Goal: Task Accomplishment & Management: Complete application form

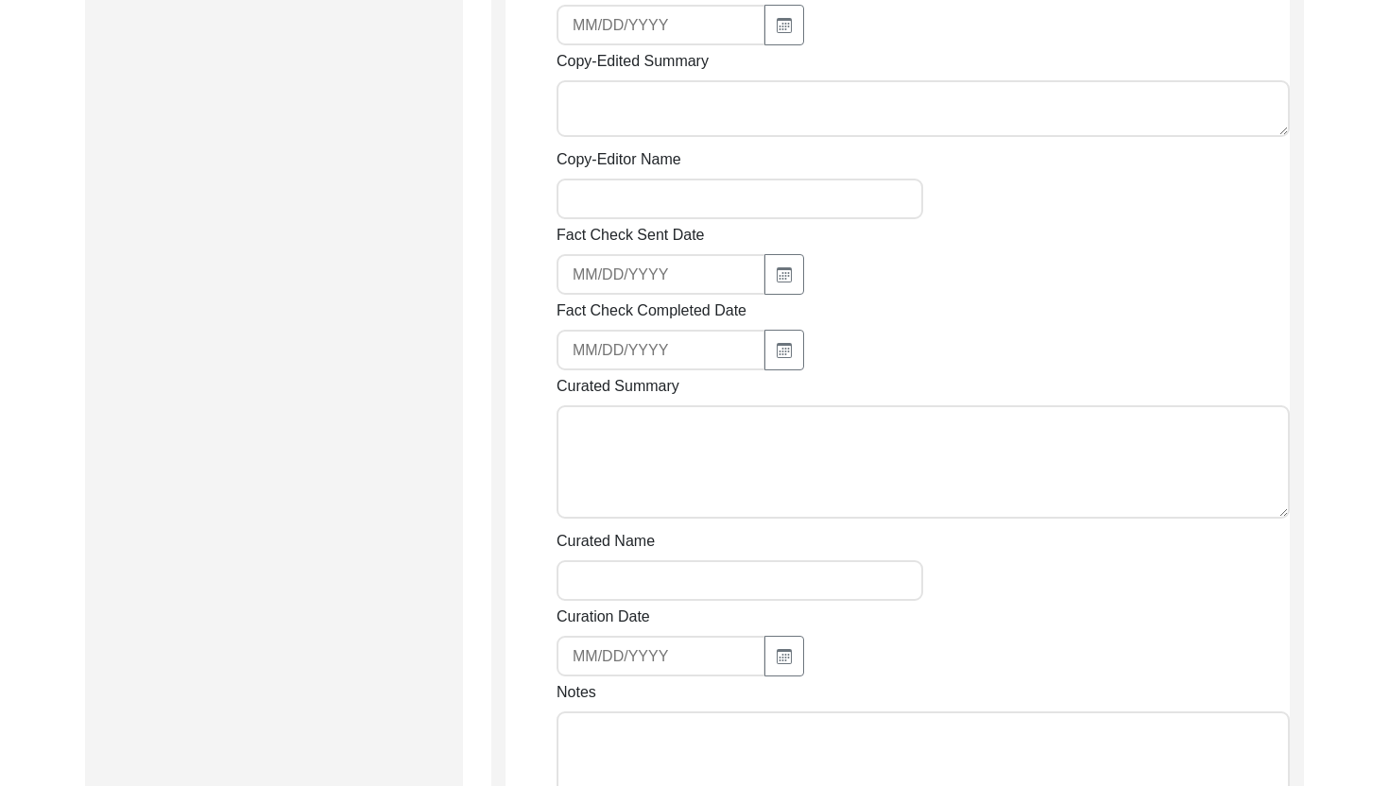
scroll to position [1882, 0]
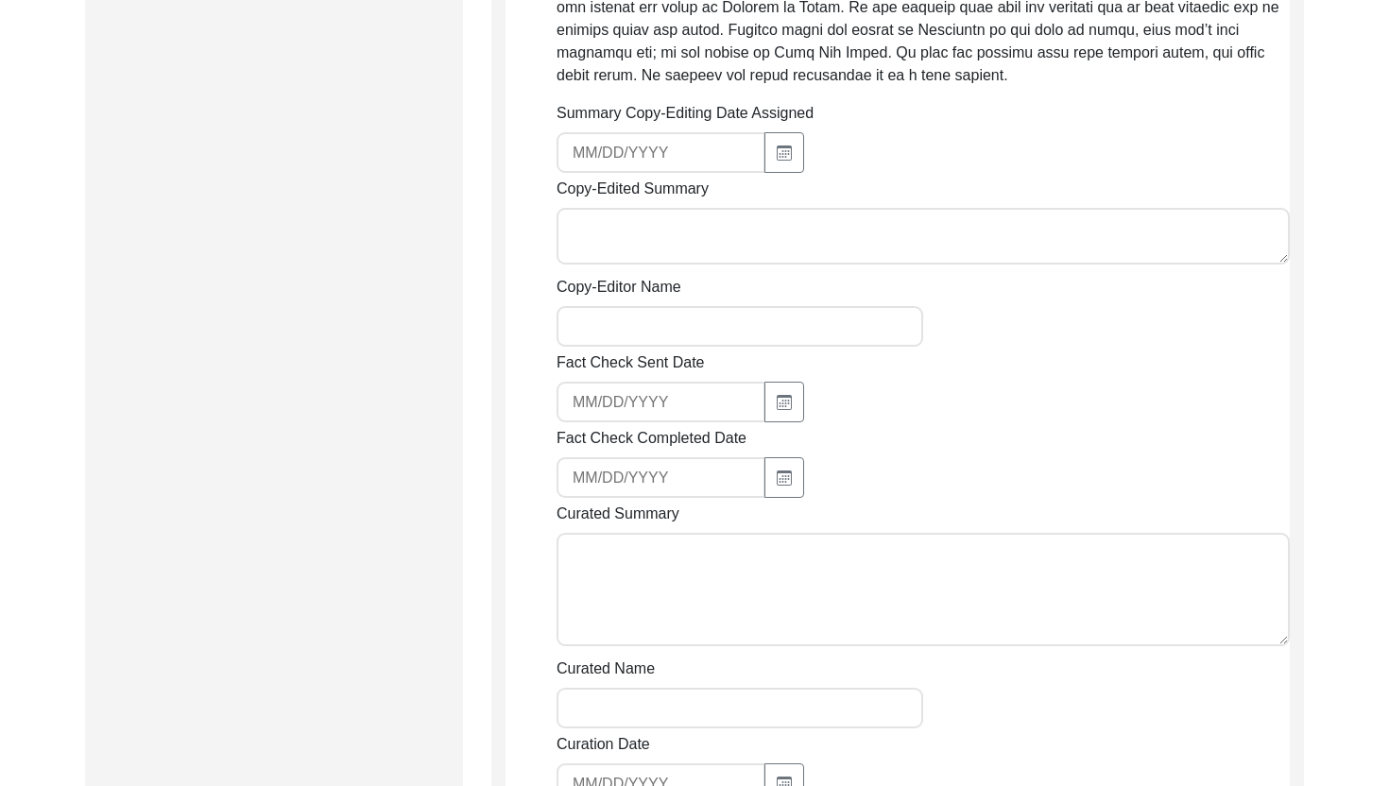
click at [626, 173] on input "Summary Copy-Editing Date Assigned" at bounding box center [660, 152] width 209 height 41
click at [759, 196] on div "Summary Copy-Editing Date Assigned Copy-Edited Summary Copy-Editor Name Fact Ch…" at bounding box center [922, 530] width 733 height 857
click at [764, 173] on button "button" at bounding box center [784, 152] width 40 height 41
select select "9"
select select "2025"
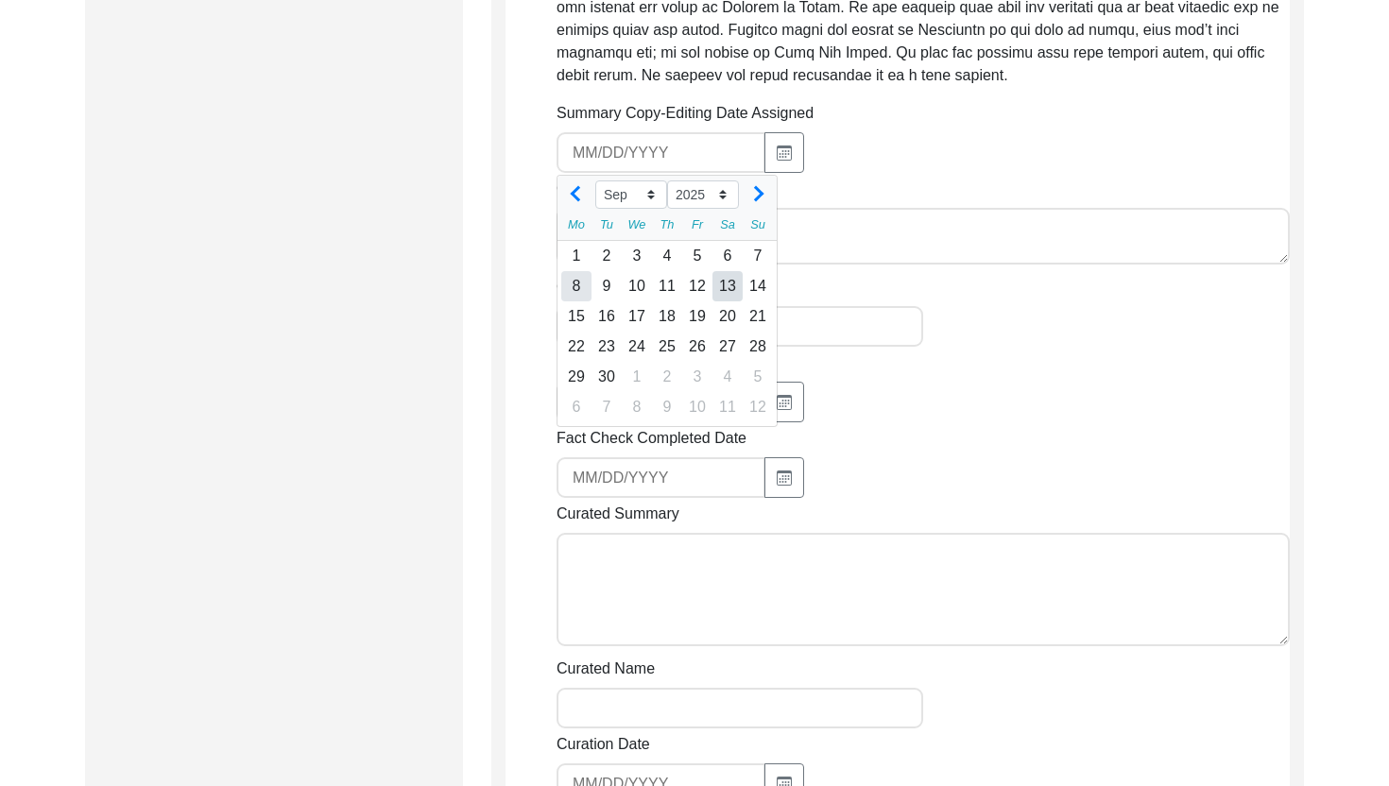
click at [578, 301] on div "8" at bounding box center [576, 286] width 30 height 30
type input "[DATE]"
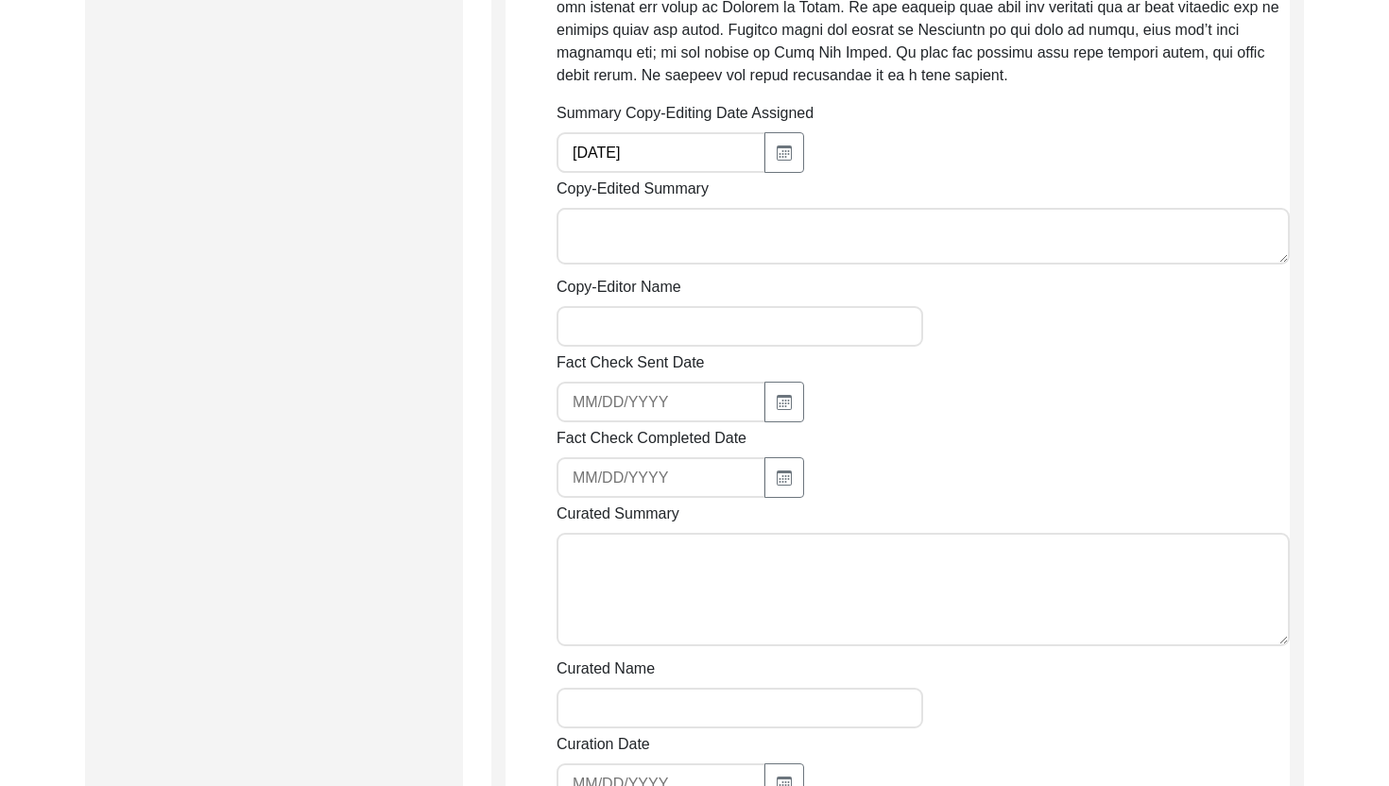
click at [637, 243] on textarea "Copy-Edited Summary" at bounding box center [922, 236] width 733 height 57
paste textarea "[PERSON_NAME] [DATE] [PERSON_NAME], son of [PERSON_NAME], was born in [GEOGRAPH…"
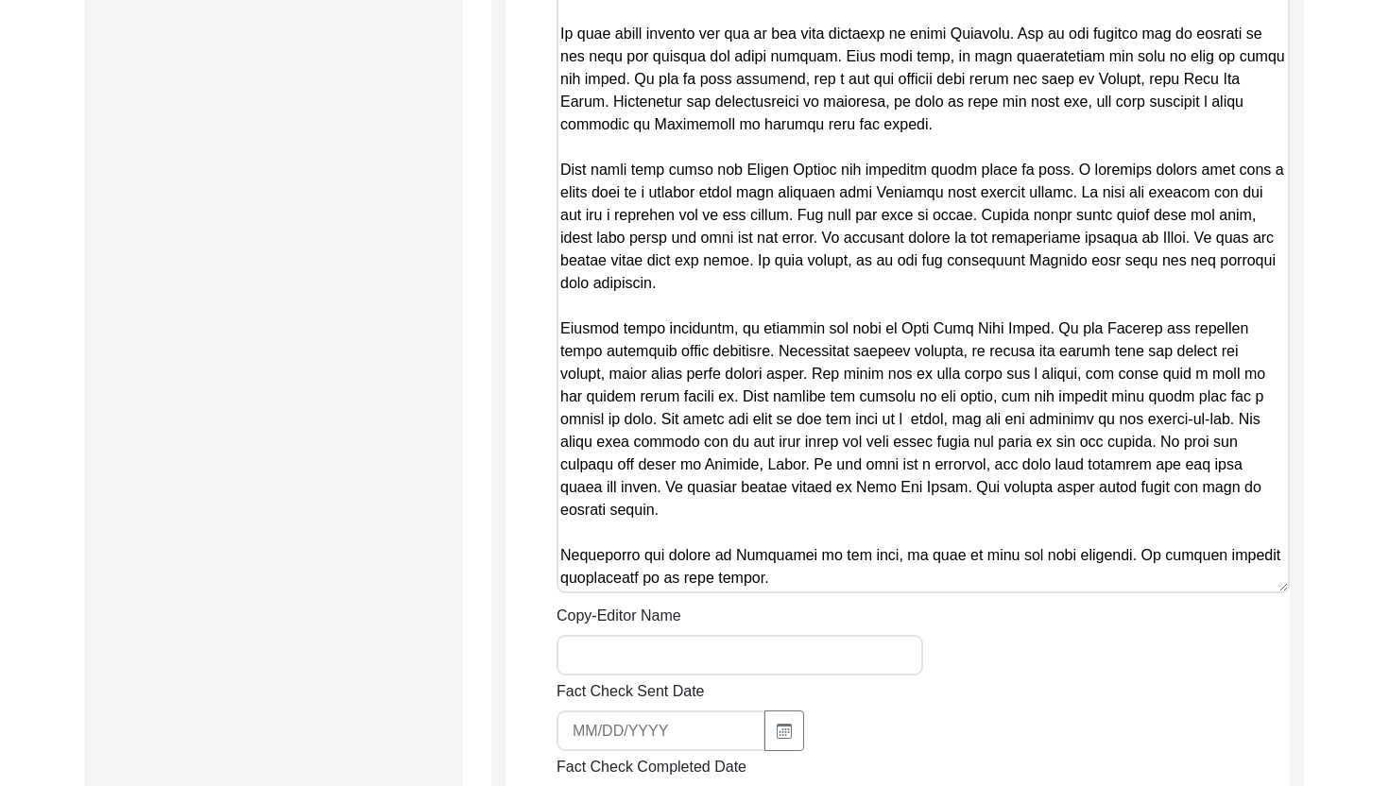
scroll to position [2955, 0]
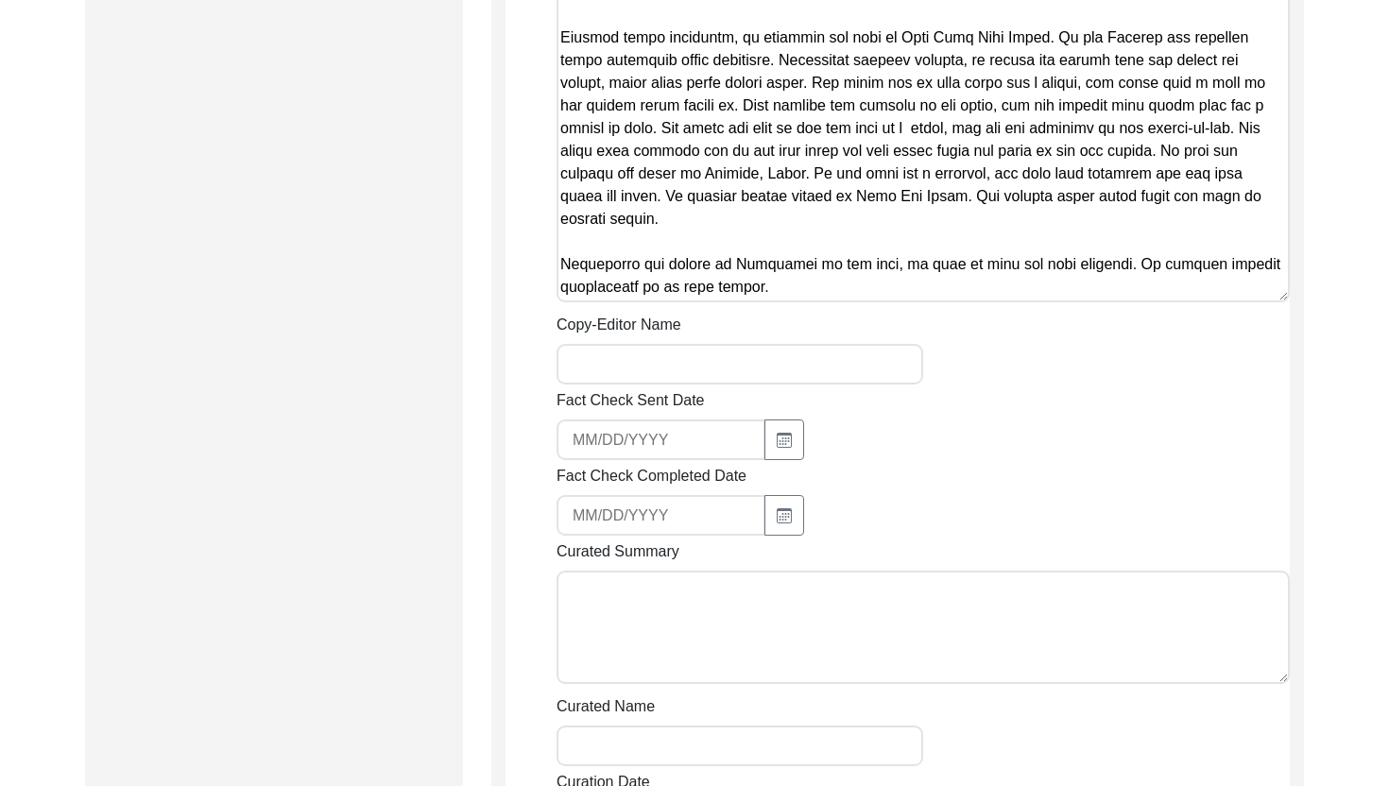
type textarea "[PERSON_NAME] [DATE] [PERSON_NAME], son of [PERSON_NAME], was born in [GEOGRAPH…"
click at [639, 372] on input "Copy-Editor Name" at bounding box center [739, 364] width 366 height 41
type input "[PERSON_NAME]"
type input "[EMAIL_ADDRESS][DOMAIN_NAME]"
click at [673, 452] on input "[EMAIL_ADDRESS][DOMAIN_NAME]" at bounding box center [660, 439] width 209 height 41
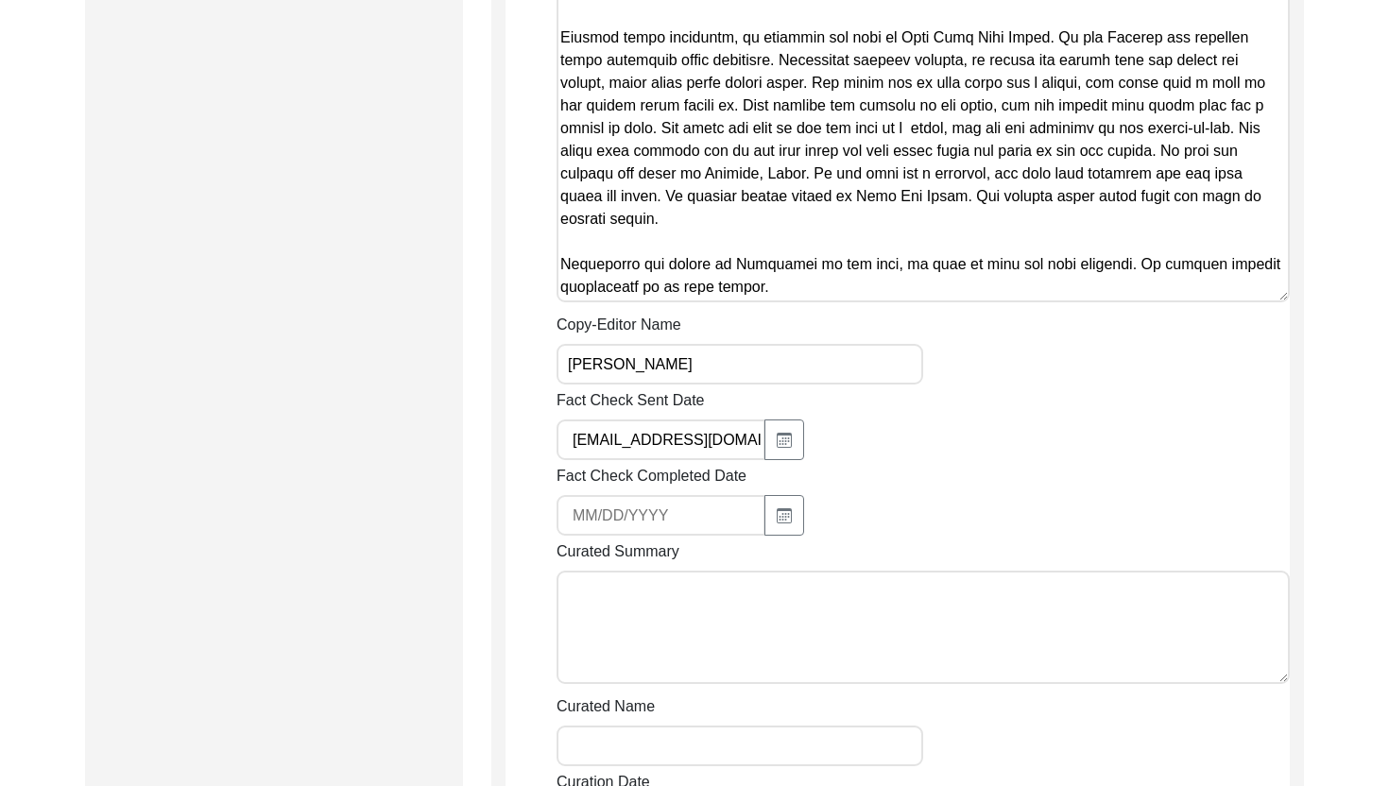
click at [673, 452] on input "[EMAIL_ADDRESS][DOMAIN_NAME]" at bounding box center [660, 439] width 209 height 41
click at [764, 460] on button "button" at bounding box center [784, 439] width 40 height 41
select select "9"
select select "2025"
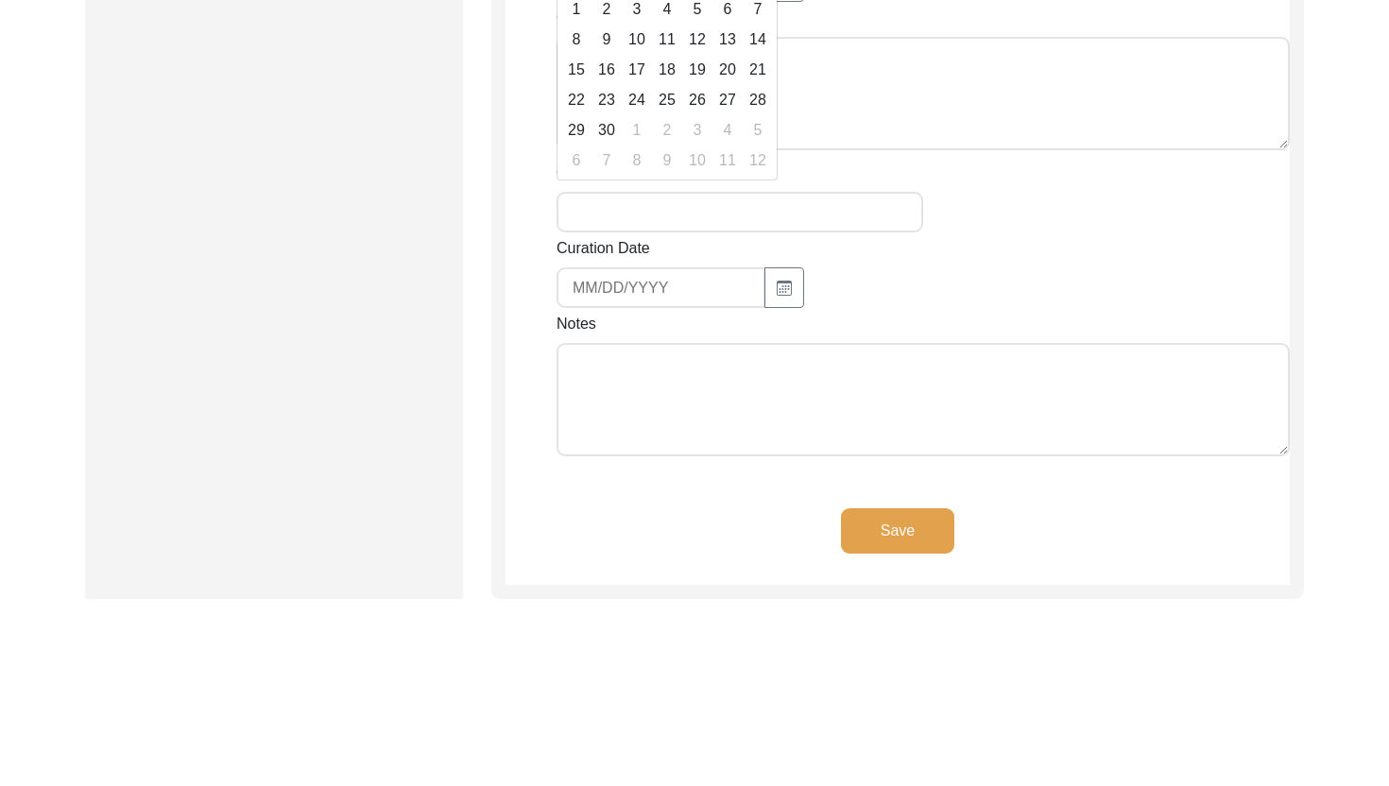
click at [915, 370] on textarea "Notes" at bounding box center [922, 399] width 733 height 113
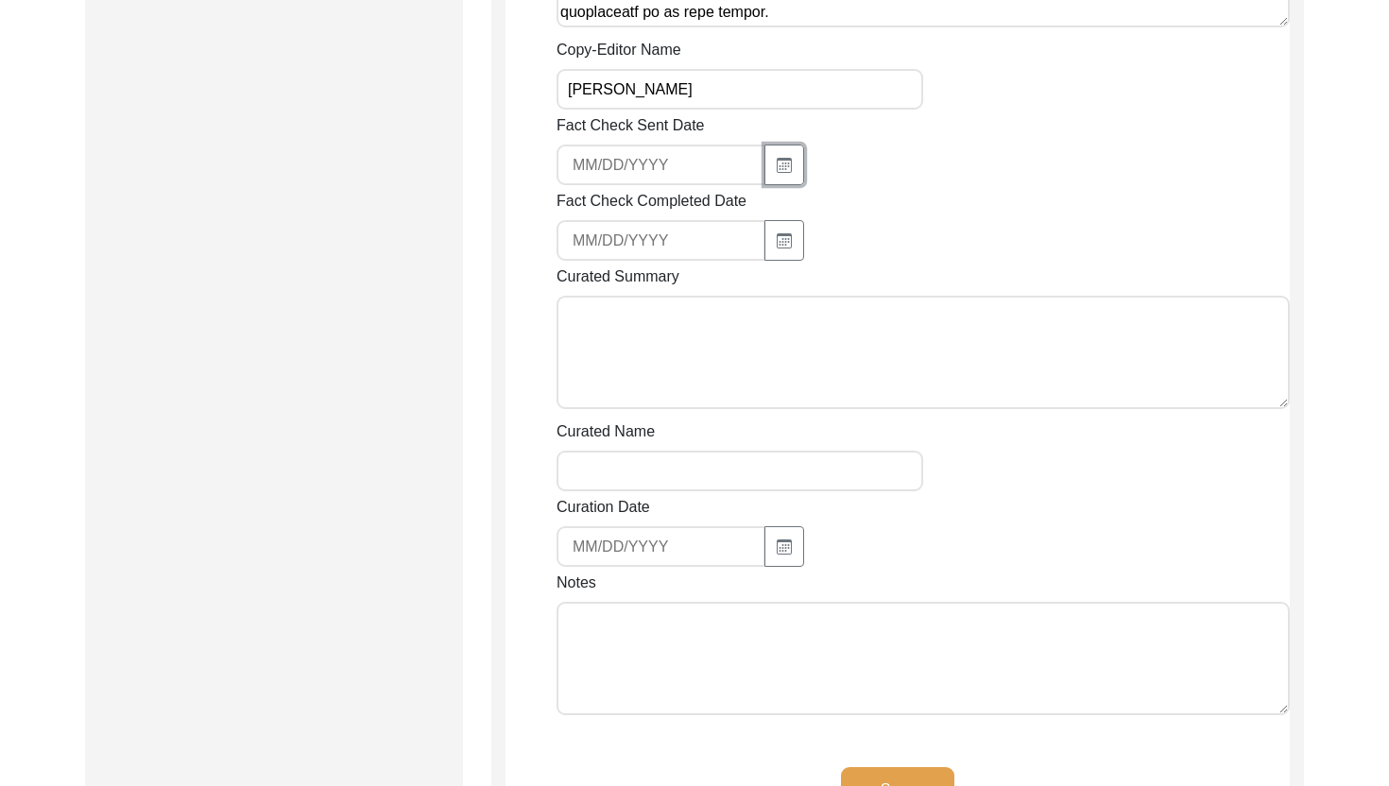
scroll to position [3269, 0]
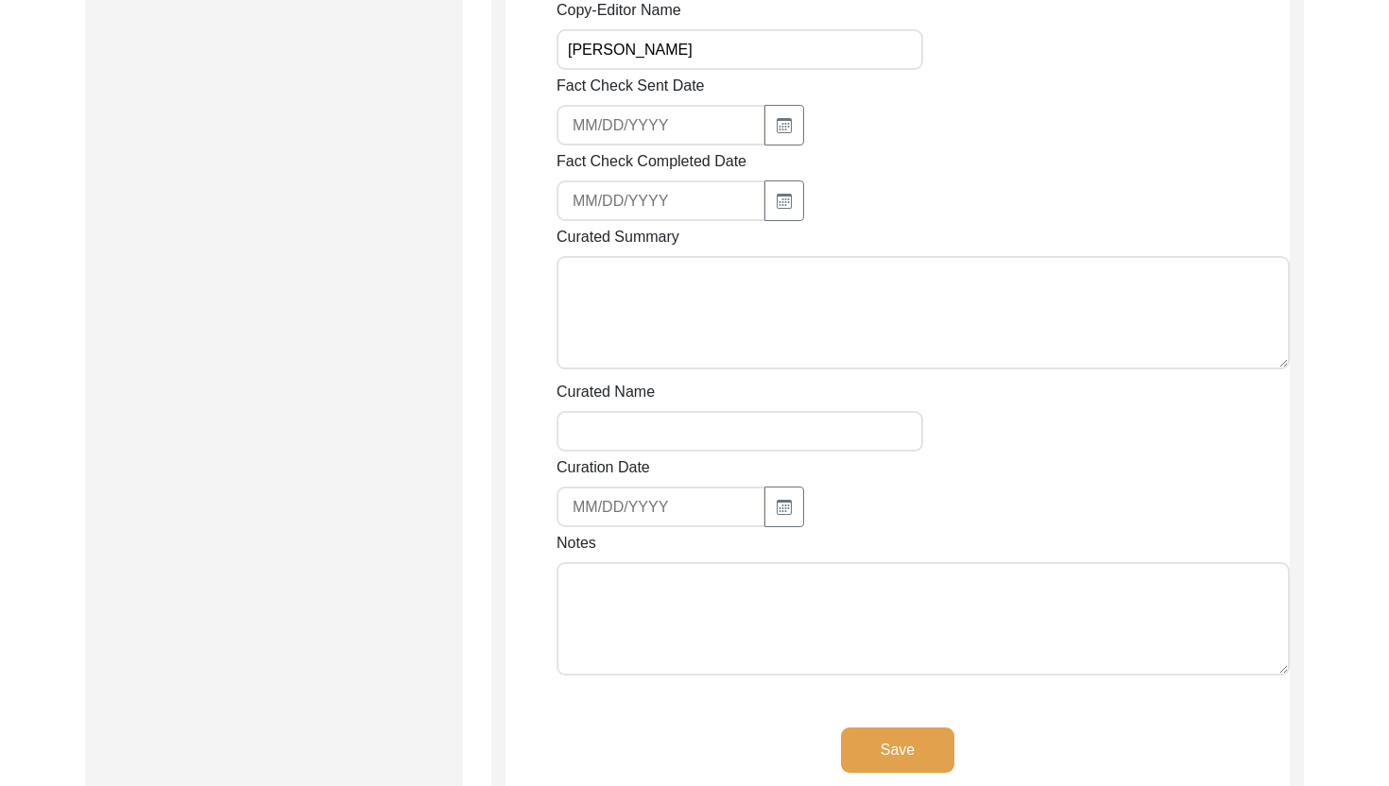
click at [819, 663] on textarea "Notes" at bounding box center [922, 618] width 733 height 113
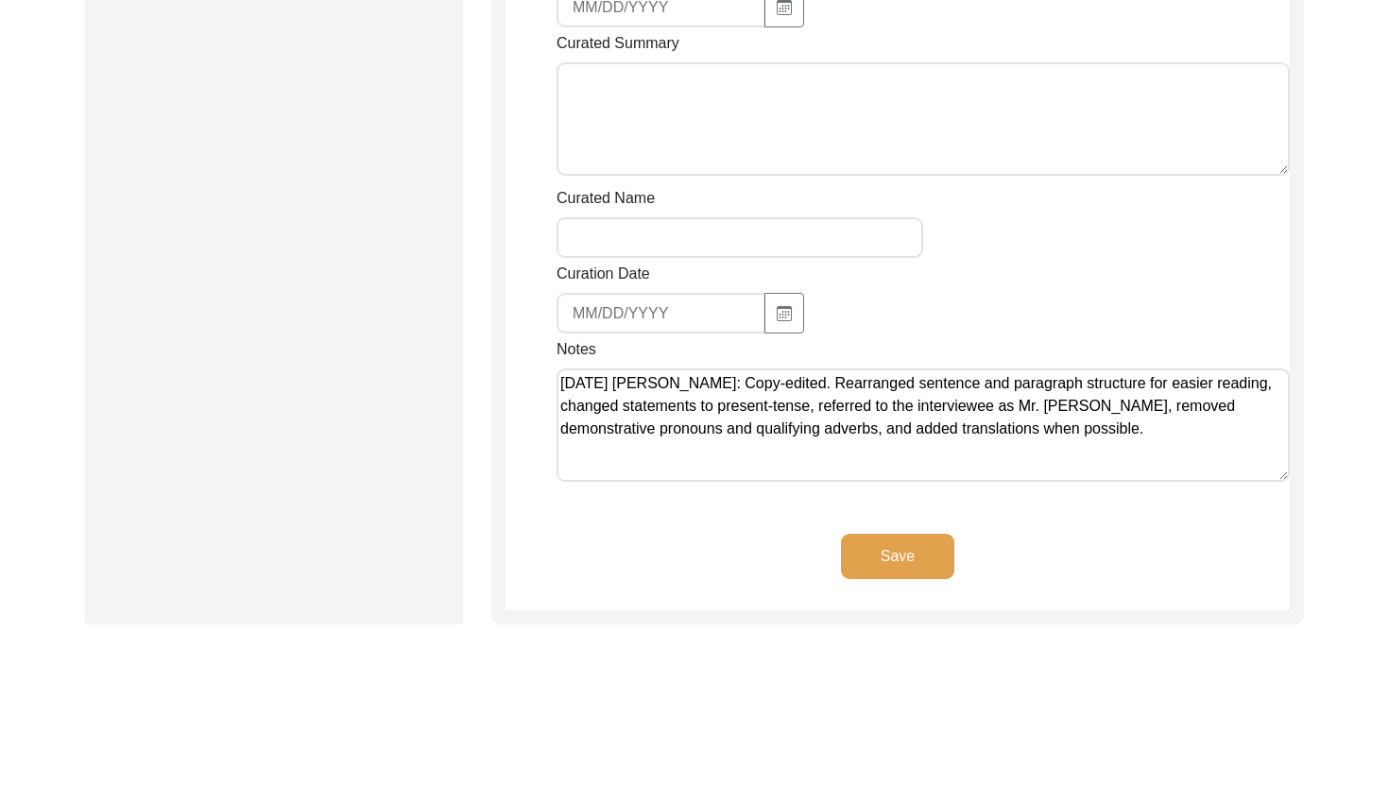
type textarea "[DATE] [PERSON_NAME]: Copy-edited. Rearranged sentence and paragraph structure …"
click at [896, 564] on button "Save" at bounding box center [897, 556] width 113 height 45
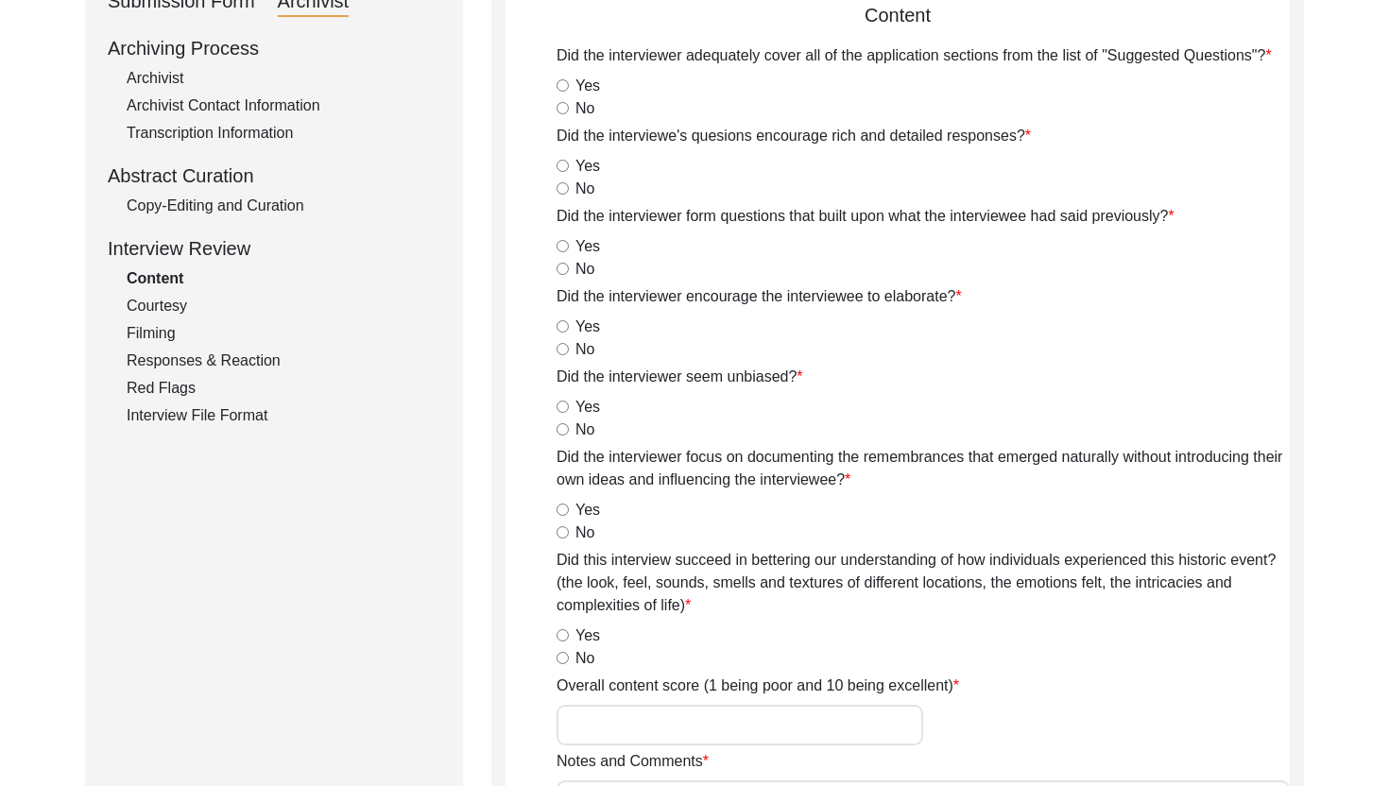
scroll to position [0, 0]
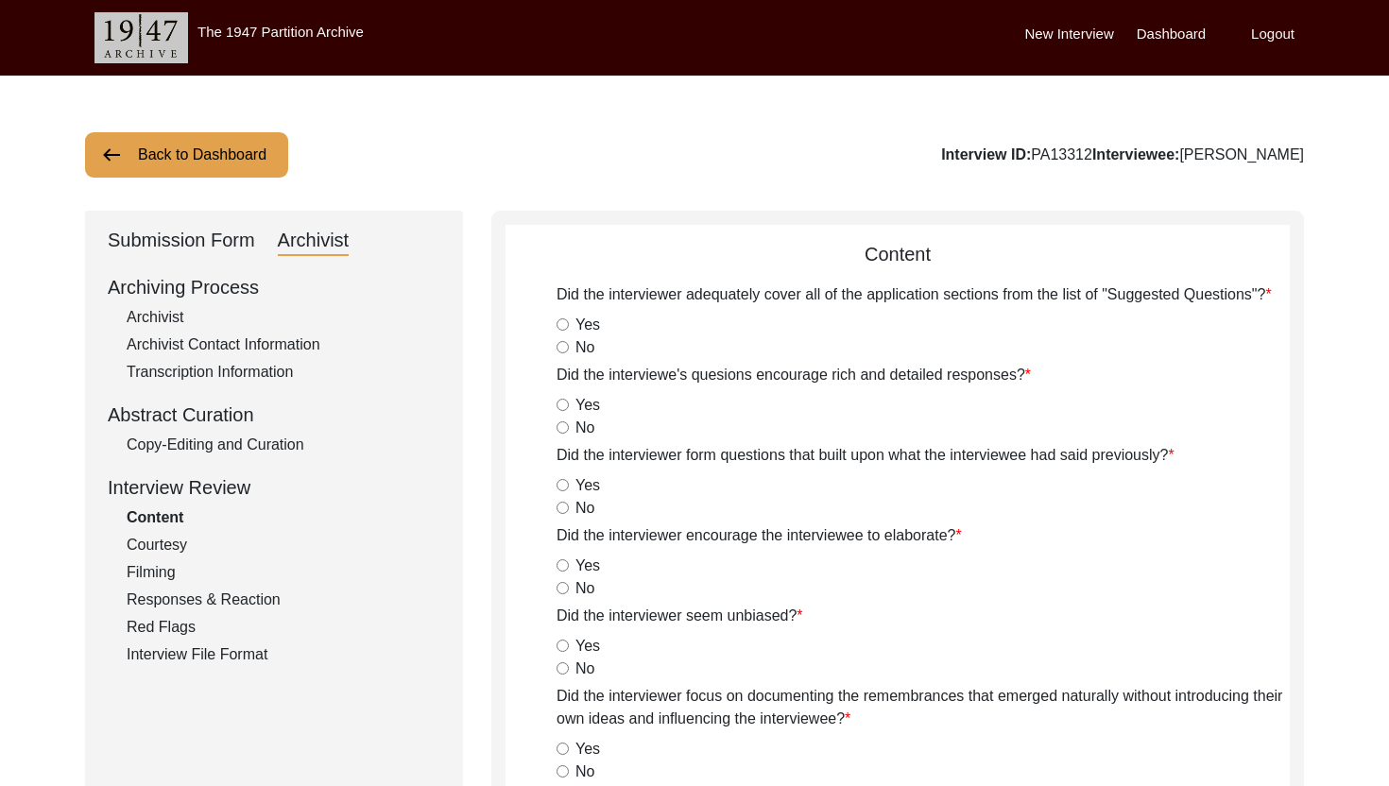
click at [204, 239] on div "Submission Form" at bounding box center [181, 241] width 147 height 30
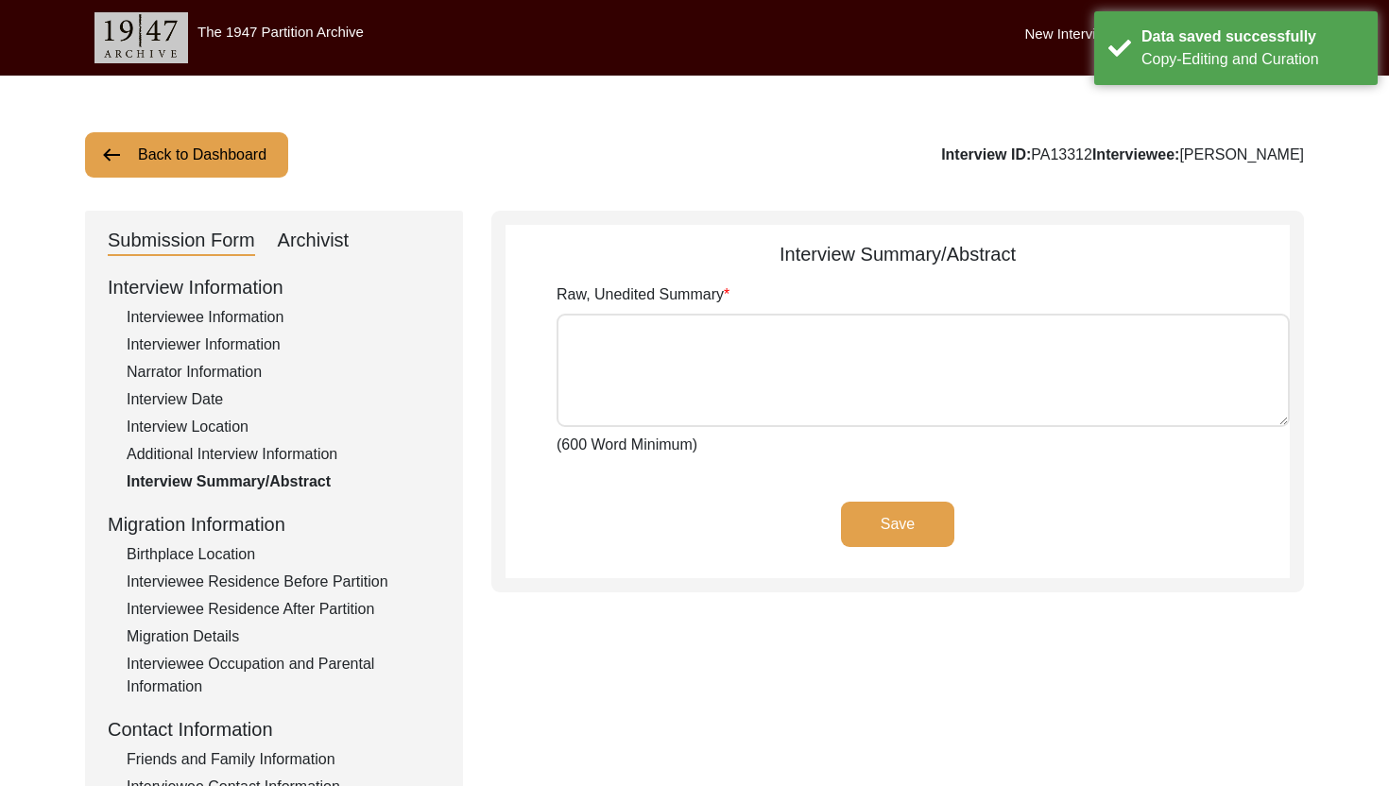
type textarea "[PERSON_NAME] [PERSON_NAME] [PERSON_NAME] Son of [PERSON_NAME] was born at the …"
